Goal: Find specific page/section: Locate a particular part of the current website

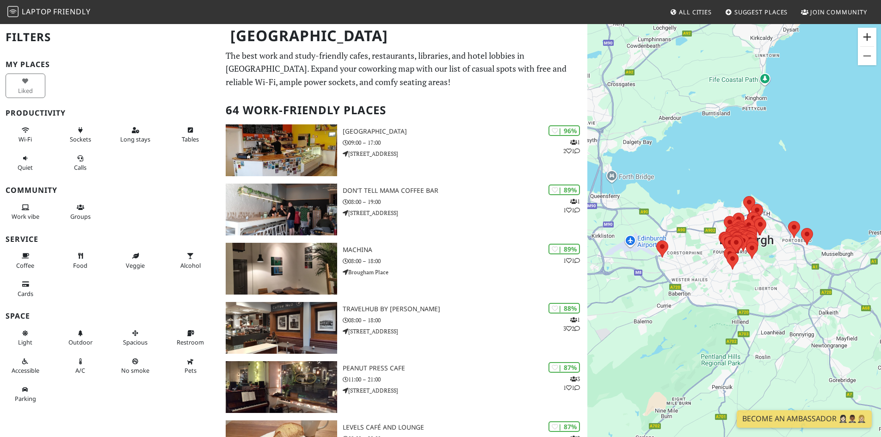
click at [865, 34] on button "Zoom in" at bounding box center [867, 37] width 19 height 19
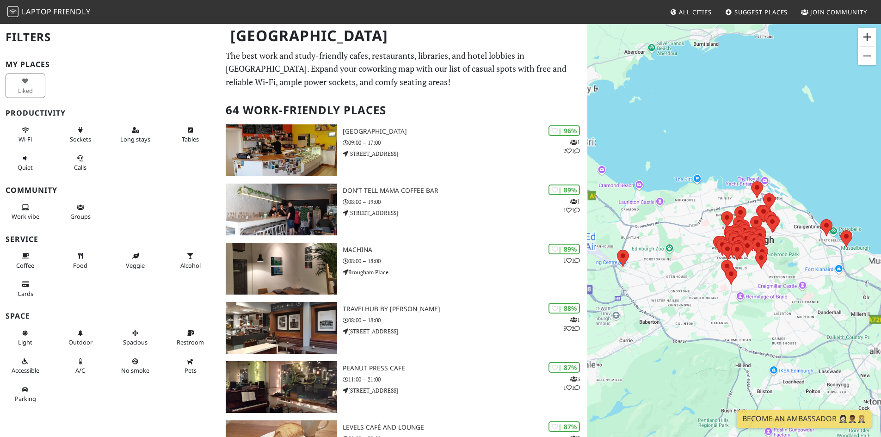
click at [865, 34] on button "Zoom in" at bounding box center [867, 37] width 19 height 19
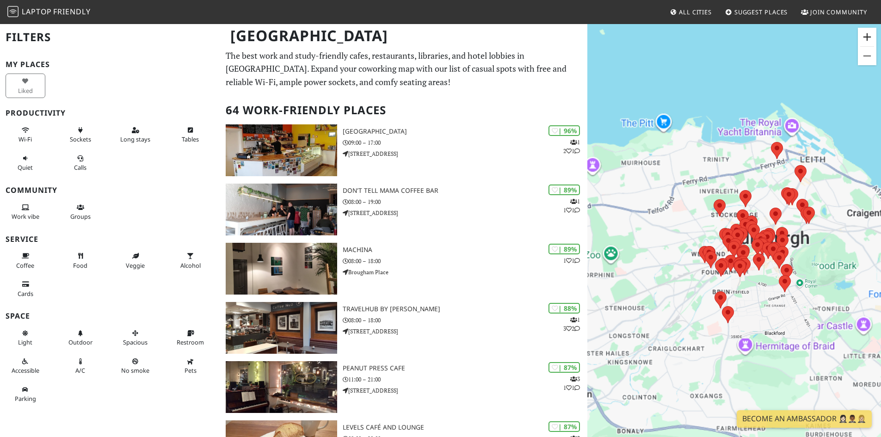
click at [865, 34] on button "Zoom in" at bounding box center [867, 37] width 19 height 19
click at [864, 35] on button "Zoom in" at bounding box center [867, 37] width 19 height 19
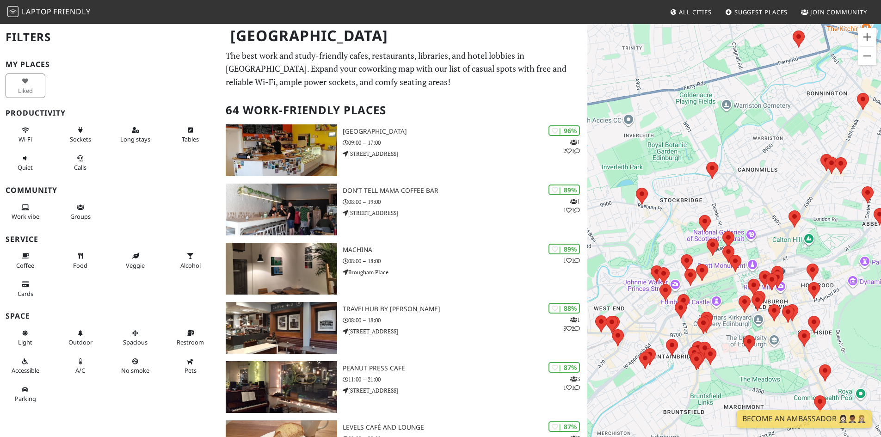
drag, startPoint x: 828, startPoint y: 290, endPoint x: 746, endPoint y: 315, distance: 86.0
click at [746, 315] on div at bounding box center [734, 241] width 294 height 437
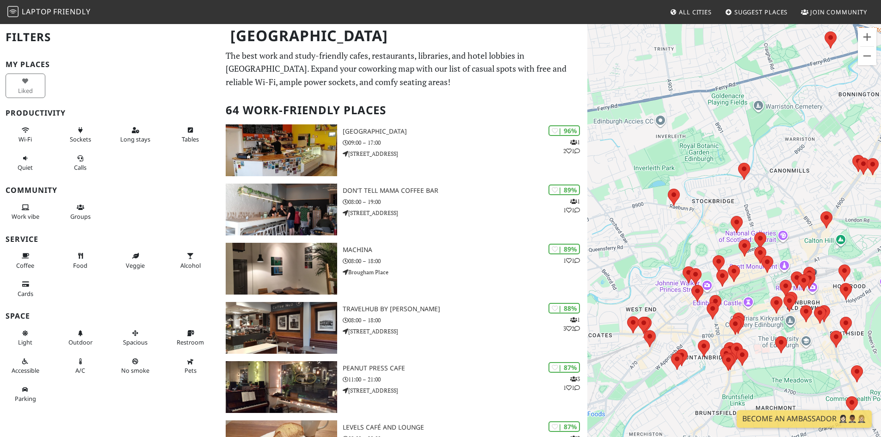
drag, startPoint x: 773, startPoint y: 184, endPoint x: 805, endPoint y: 187, distance: 32.1
click at [805, 187] on div at bounding box center [734, 241] width 294 height 437
click at [668, 189] on area at bounding box center [668, 189] width 0 height 0
click at [676, 177] on link "Artisan Roast Stockbridge" at bounding box center [677, 180] width 68 height 7
